Goal: Navigation & Orientation: Find specific page/section

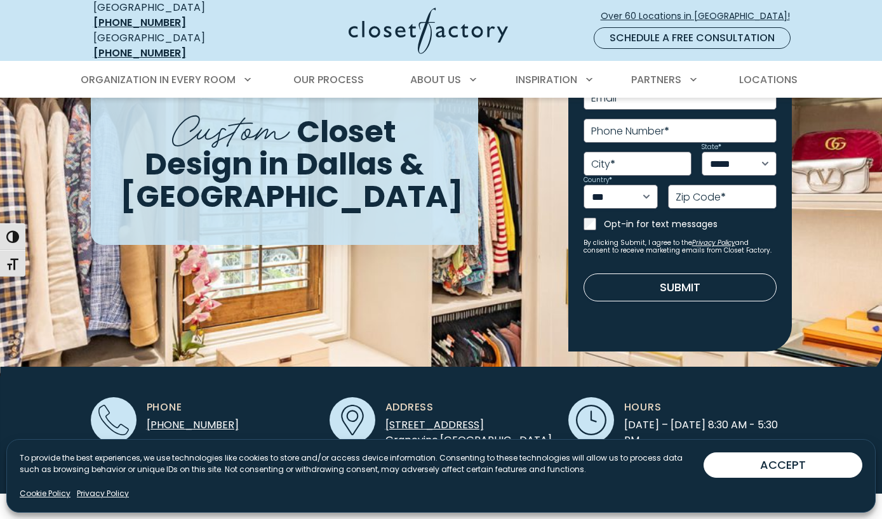
scroll to position [165, 0]
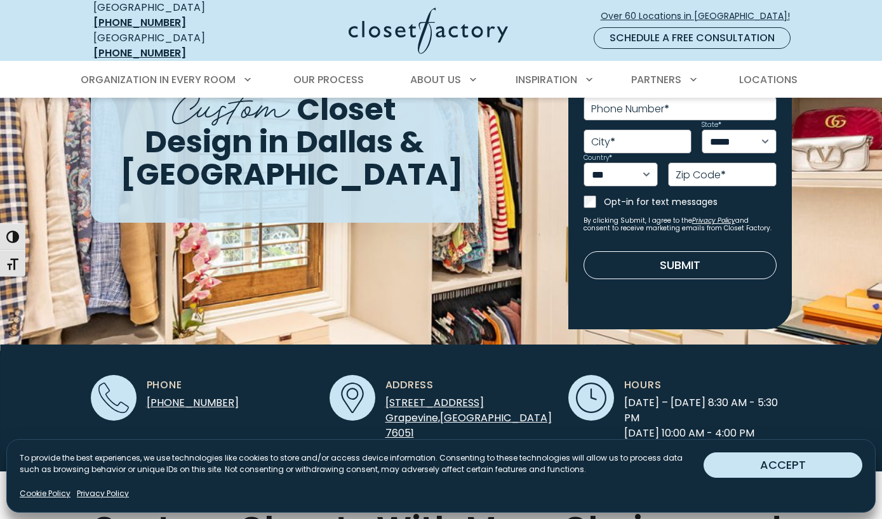
click at [738, 462] on button "ACCEPT" at bounding box center [782, 465] width 159 height 25
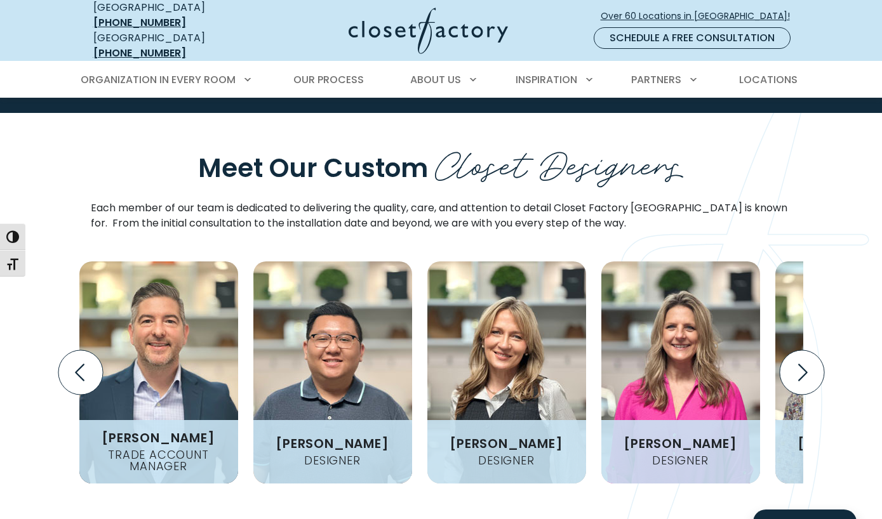
scroll to position [1388, 0]
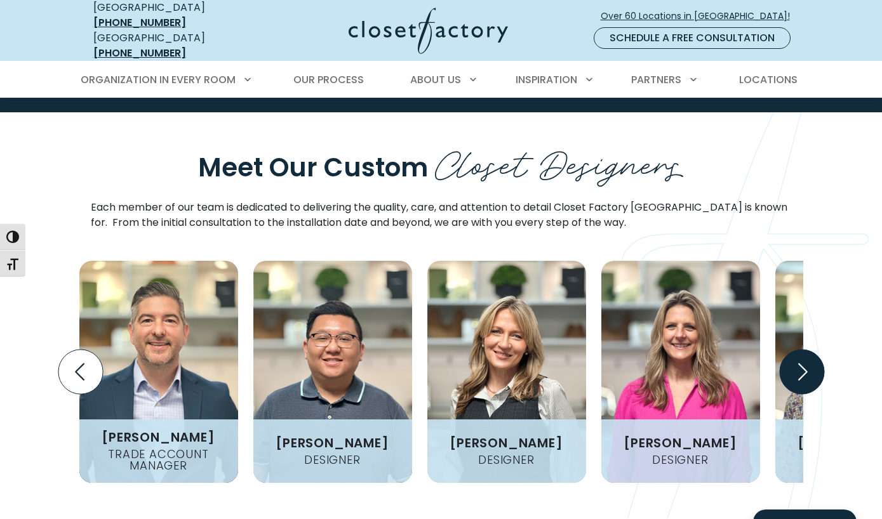
click at [800, 350] on icon "Next slide" at bounding box center [801, 372] width 44 height 44
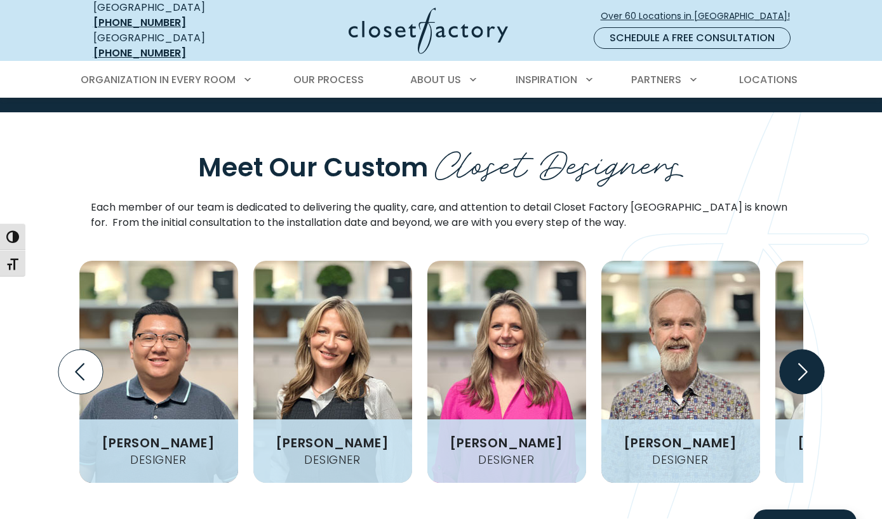
click at [800, 350] on icon "Next slide" at bounding box center [801, 372] width 44 height 44
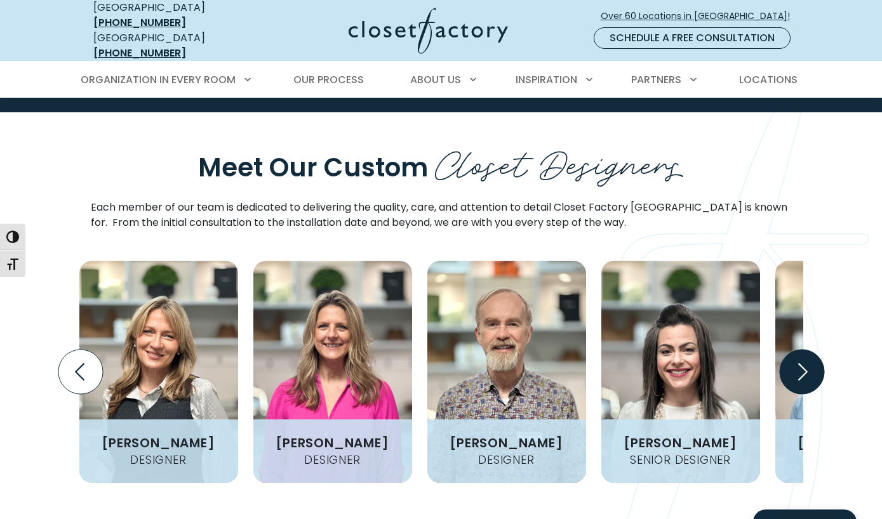
click at [800, 350] on icon "Next slide" at bounding box center [801, 372] width 44 height 44
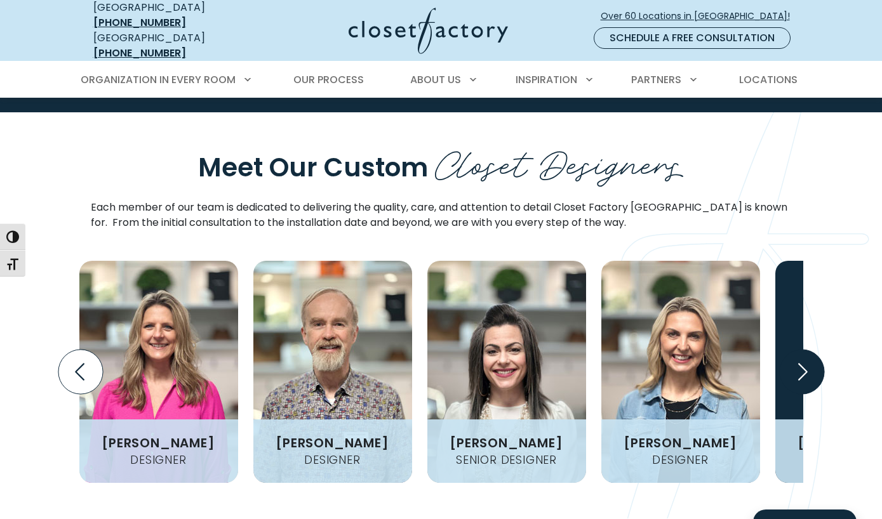
click at [800, 350] on icon "Next slide" at bounding box center [801, 372] width 44 height 44
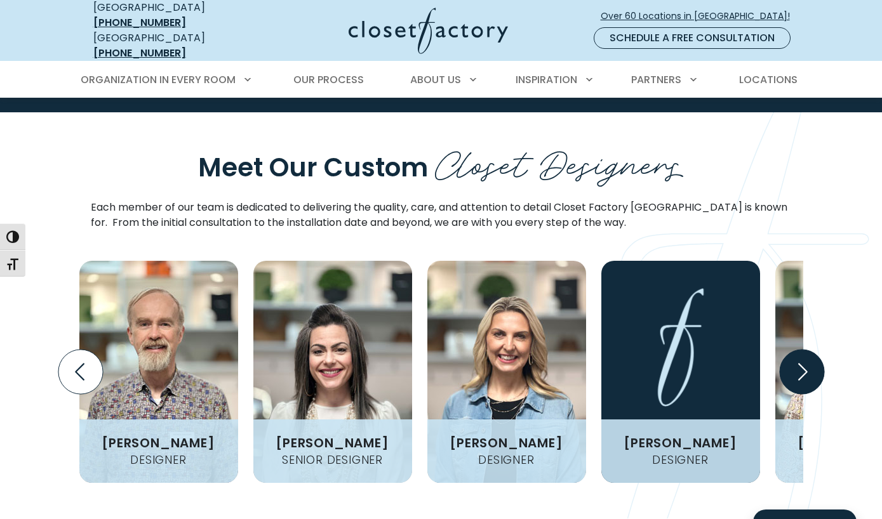
click at [800, 350] on icon "Next slide" at bounding box center [801, 372] width 44 height 44
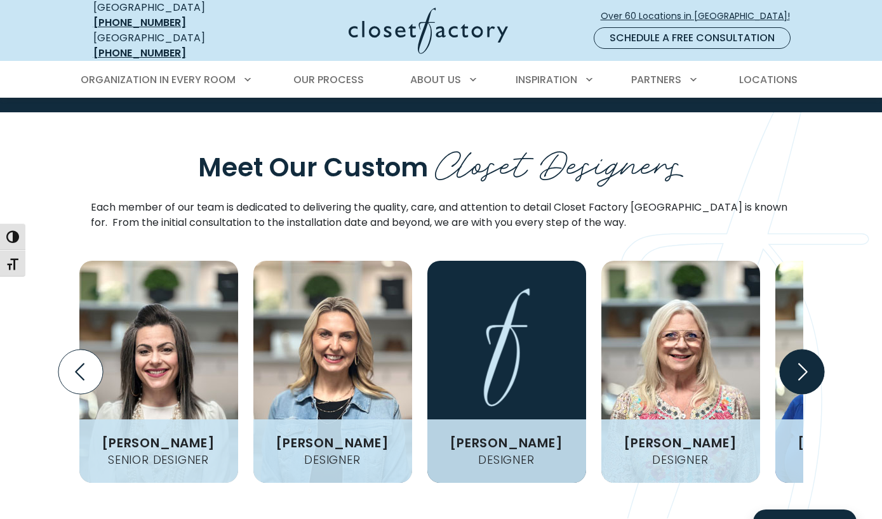
click at [800, 350] on icon "Next slide" at bounding box center [801, 372] width 44 height 44
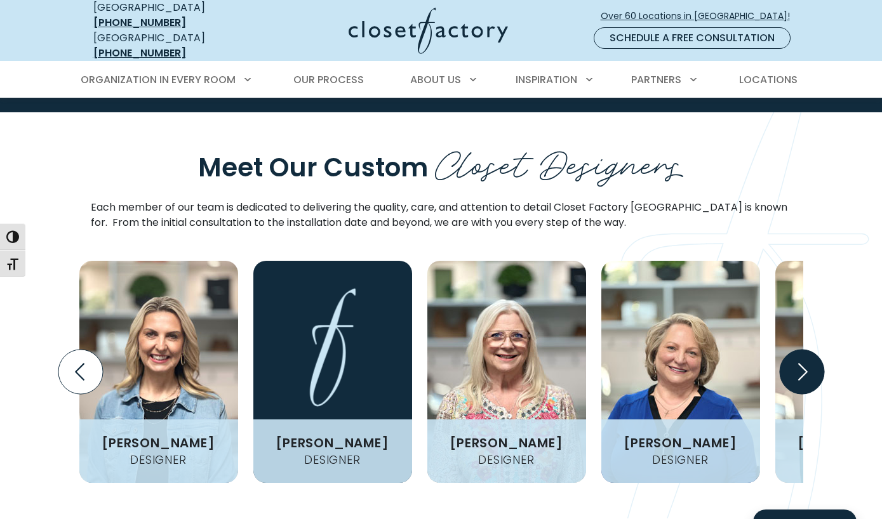
click at [800, 350] on icon "Next slide" at bounding box center [801, 372] width 44 height 44
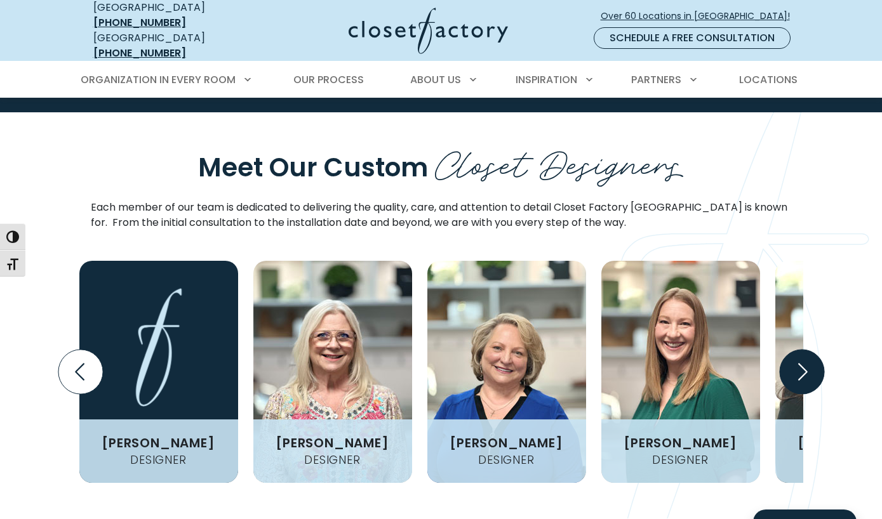
click at [800, 350] on icon "Next slide" at bounding box center [801, 372] width 44 height 44
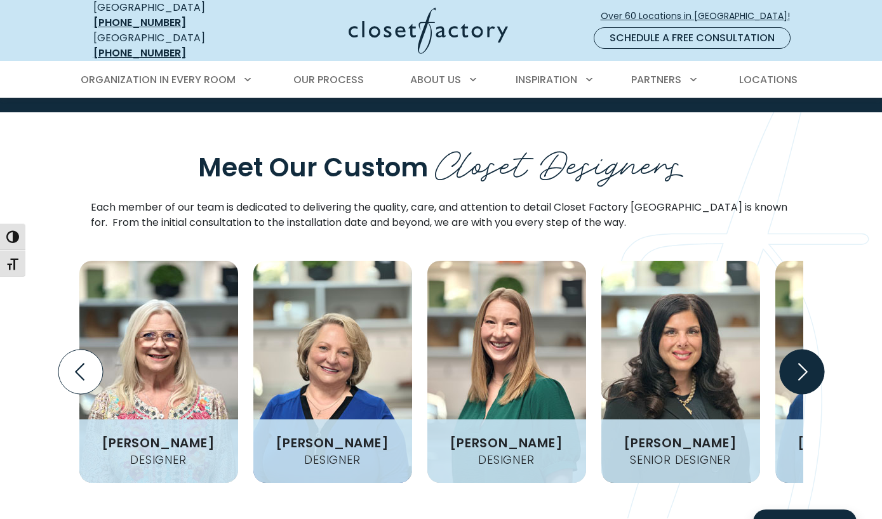
click at [800, 350] on icon "Next slide" at bounding box center [801, 372] width 44 height 44
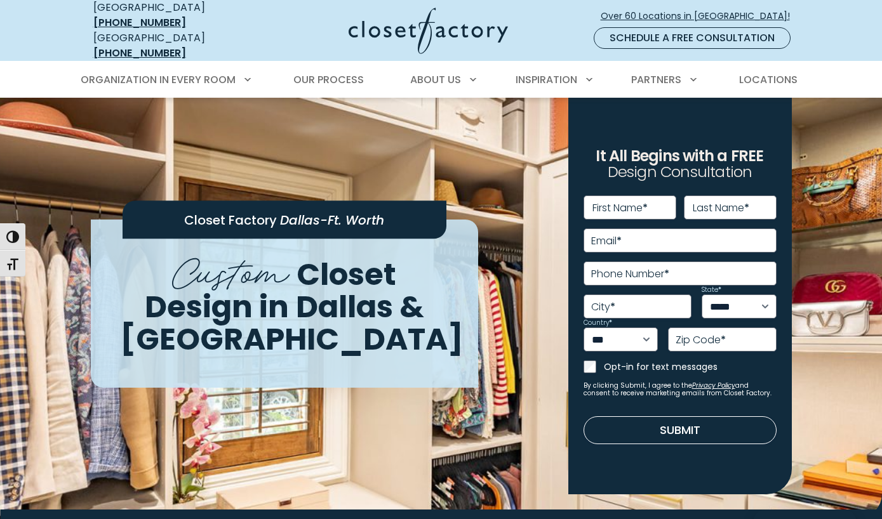
scroll to position [0, 0]
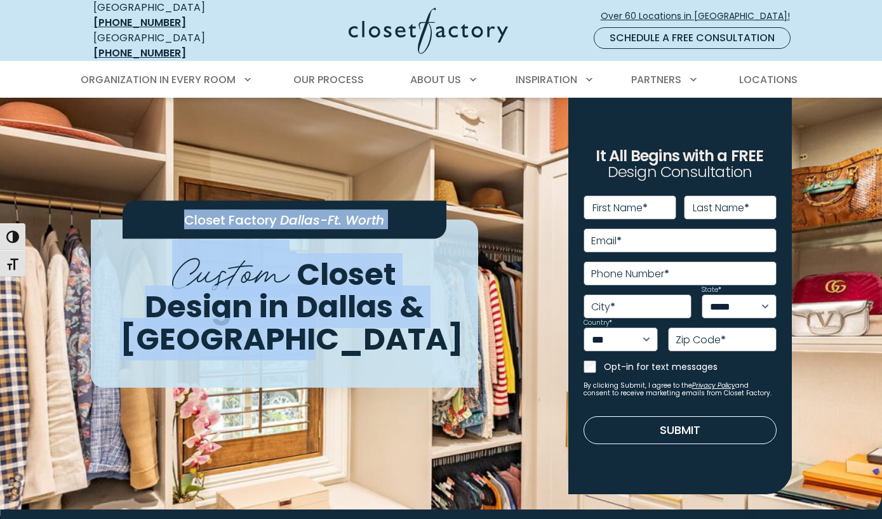
drag, startPoint x: 182, startPoint y: 213, endPoint x: 422, endPoint y: 348, distance: 275.4
click at [422, 348] on div "Closet Factory Dallas-Ft. Worth Custom Closet Design in [GEOGRAPHIC_DATA] & [GE…" at bounding box center [284, 304] width 387 height 168
click at [422, 348] on div "Custom Closet Design in [GEOGRAPHIC_DATA] & [GEOGRAPHIC_DATA]" at bounding box center [284, 314] width 344 height 112
drag, startPoint x: 422, startPoint y: 348, endPoint x: 186, endPoint y: 209, distance: 274.0
click at [186, 220] on div "Closet Factory Dallas-Ft. Worth Custom Closet Design in [GEOGRAPHIC_DATA] & [GE…" at bounding box center [284, 304] width 387 height 168
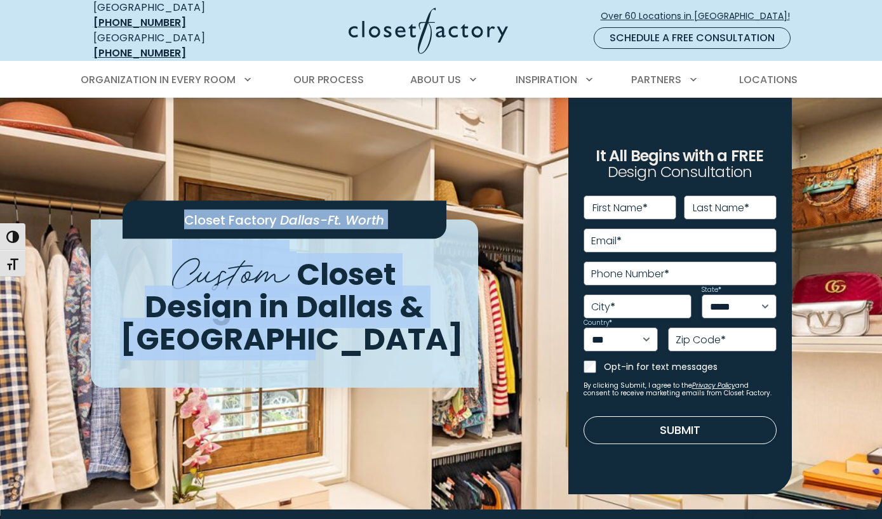
click at [186, 211] on span "Closet Factory" at bounding box center [230, 220] width 93 height 18
drag, startPoint x: 186, startPoint y: 209, endPoint x: 374, endPoint y: 336, distance: 227.1
click at [374, 336] on div "Closet Factory Dallas-Ft. Worth Custom Closet Design in [GEOGRAPHIC_DATA] & [GE…" at bounding box center [284, 304] width 387 height 168
click at [374, 336] on h1 "Custom Closet Design in [GEOGRAPHIC_DATA] & [GEOGRAPHIC_DATA]" at bounding box center [284, 306] width 329 height 96
drag, startPoint x: 374, startPoint y: 336, endPoint x: 186, endPoint y: 212, distance: 225.4
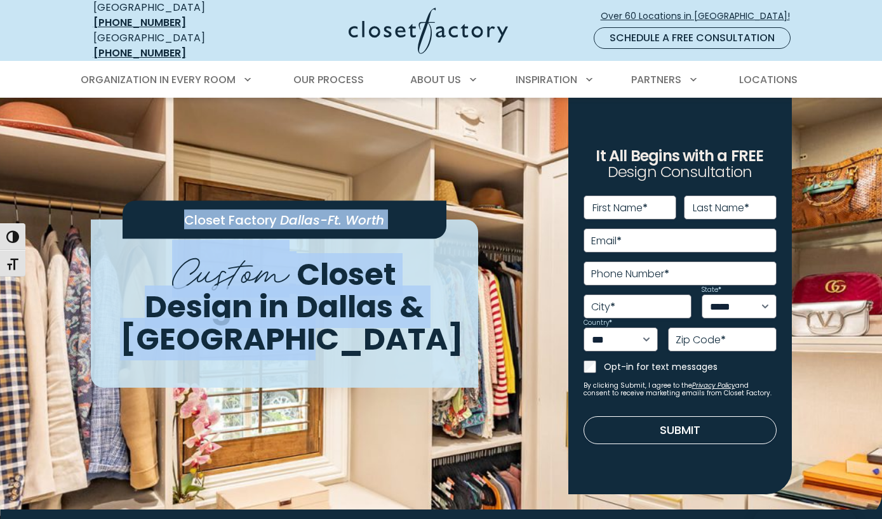
click at [186, 220] on div "Closet Factory Dallas-Ft. Worth Custom Closet Design in [GEOGRAPHIC_DATA] & [GE…" at bounding box center [284, 304] width 387 height 168
click at [186, 212] on span "Closet Factory" at bounding box center [230, 220] width 93 height 18
drag, startPoint x: 186, startPoint y: 212, endPoint x: 366, endPoint y: 336, distance: 218.2
click at [366, 336] on div "Closet Factory Dallas-Ft. Worth Custom Closet Design in [GEOGRAPHIC_DATA] & [GE…" at bounding box center [284, 304] width 387 height 168
